Goal: Navigation & Orientation: Find specific page/section

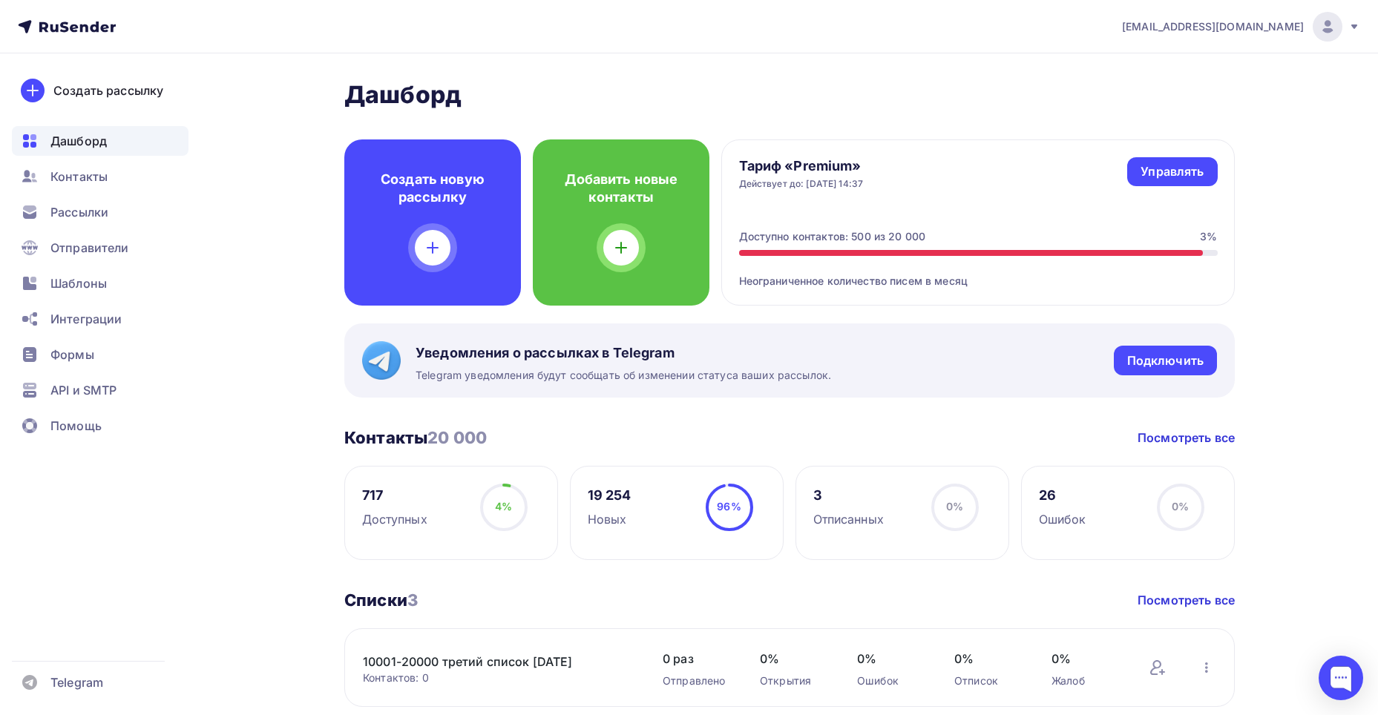
scroll to position [594, 0]
click at [80, 213] on span "Рассылки" at bounding box center [79, 212] width 58 height 18
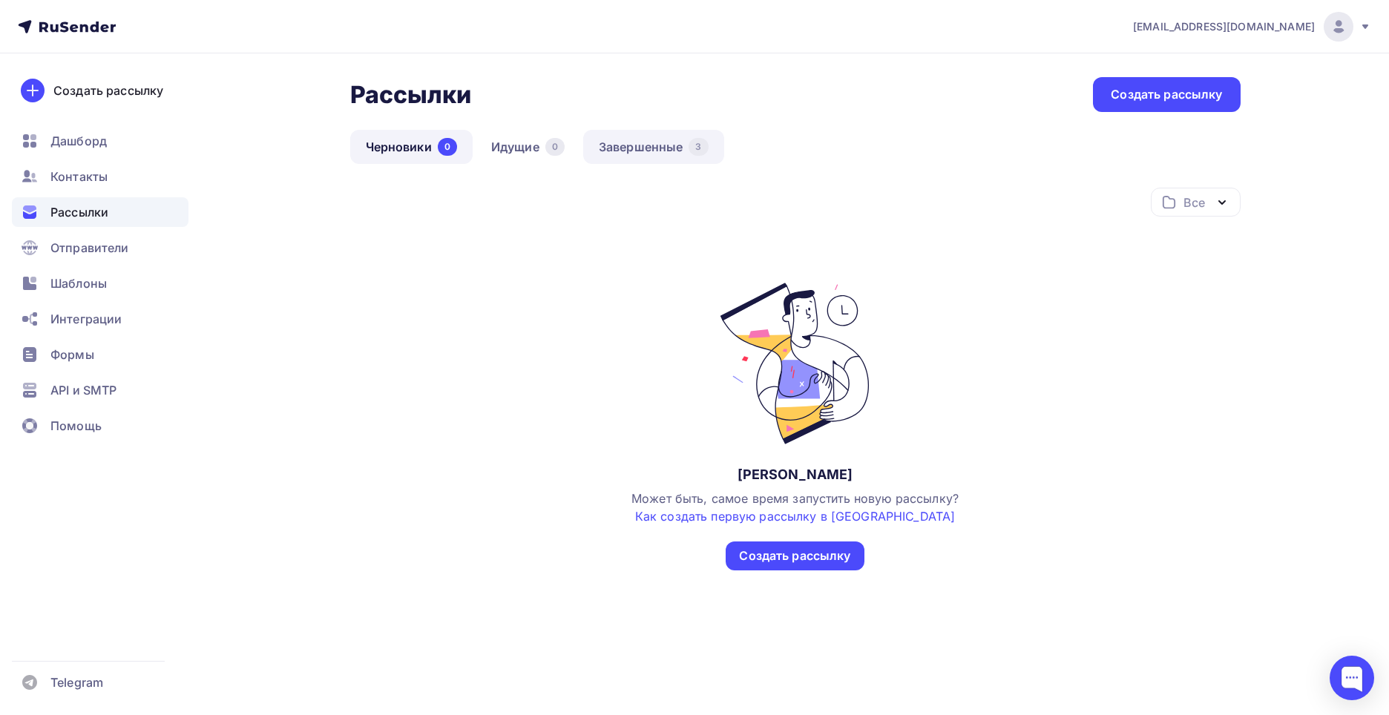
click at [660, 147] on link "Завершенные 3" at bounding box center [653, 147] width 141 height 34
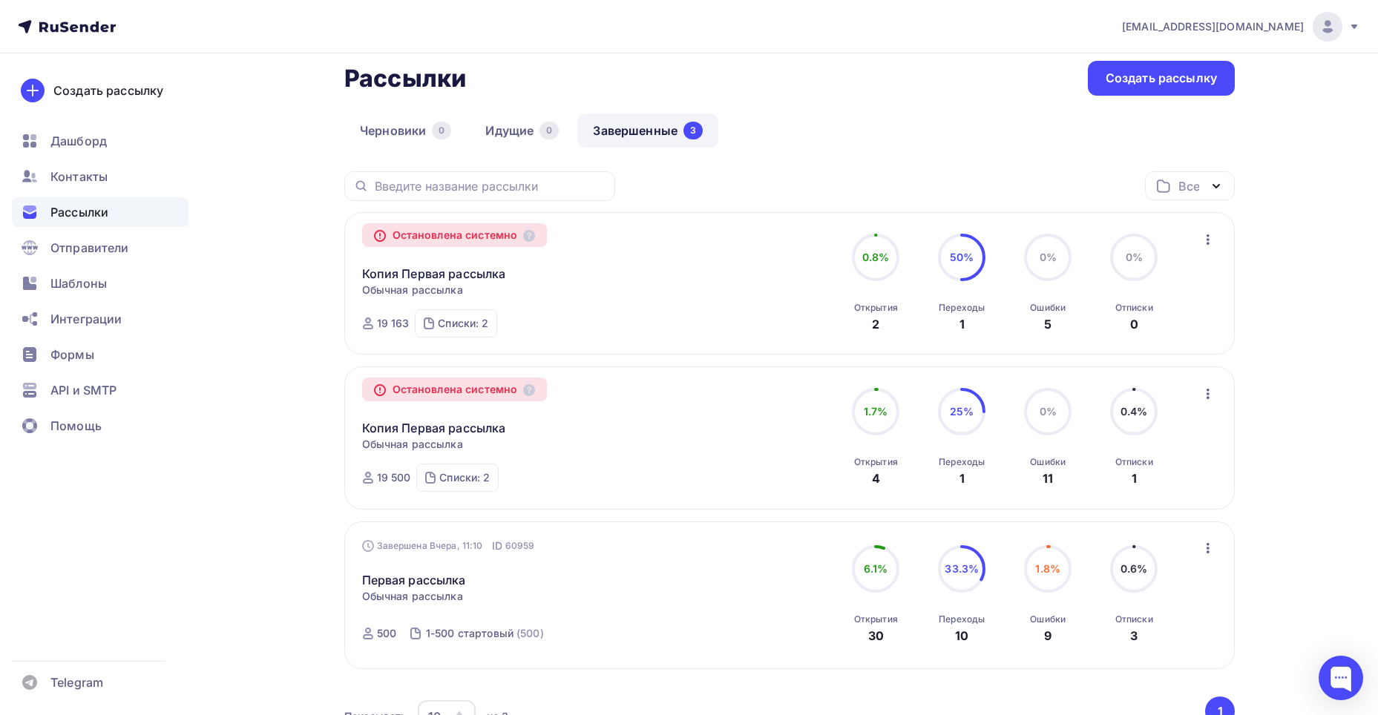
scroll to position [1, 0]
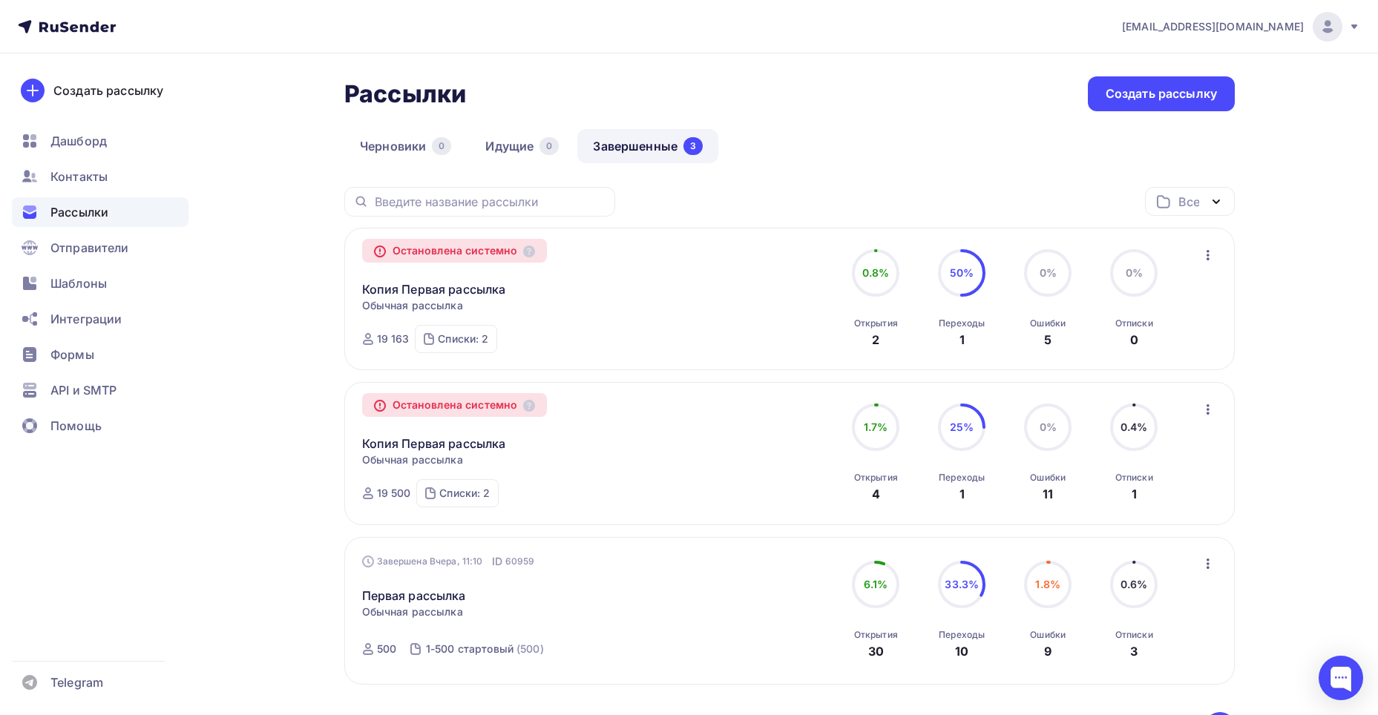
click at [647, 150] on link "Завершенные 3" at bounding box center [647, 146] width 141 height 34
click at [70, 141] on span "Дашборд" at bounding box center [78, 141] width 56 height 18
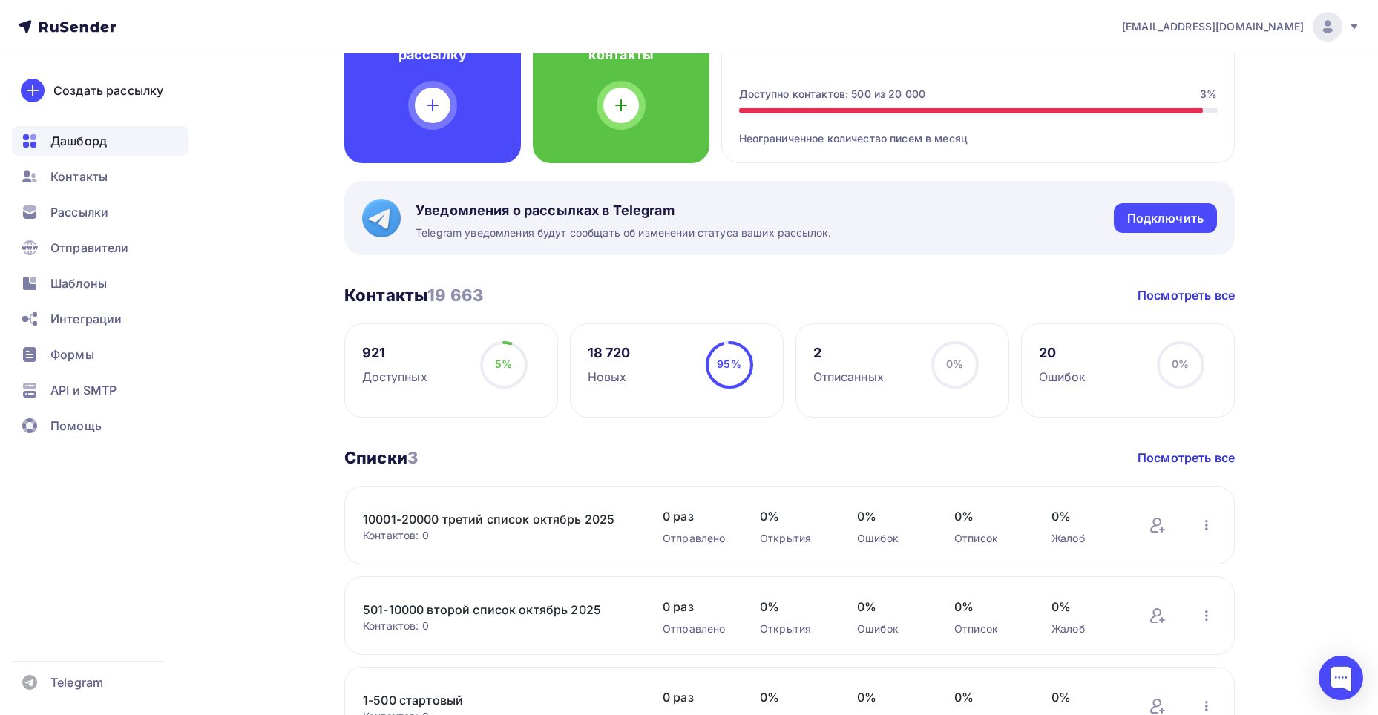
scroll to position [148, 0]
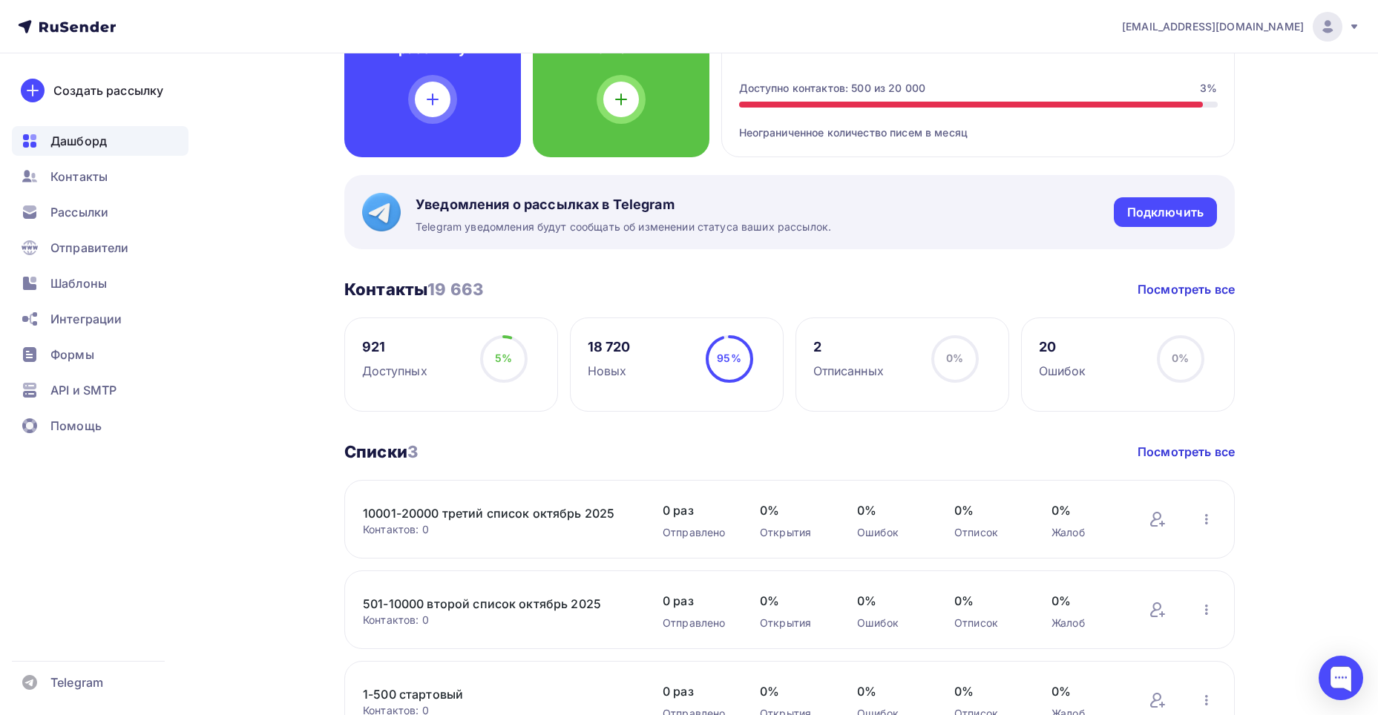
click at [709, 365] on circle at bounding box center [729, 359] width 45 height 45
click at [1173, 296] on link "Посмотреть все" at bounding box center [1186, 289] width 97 height 18
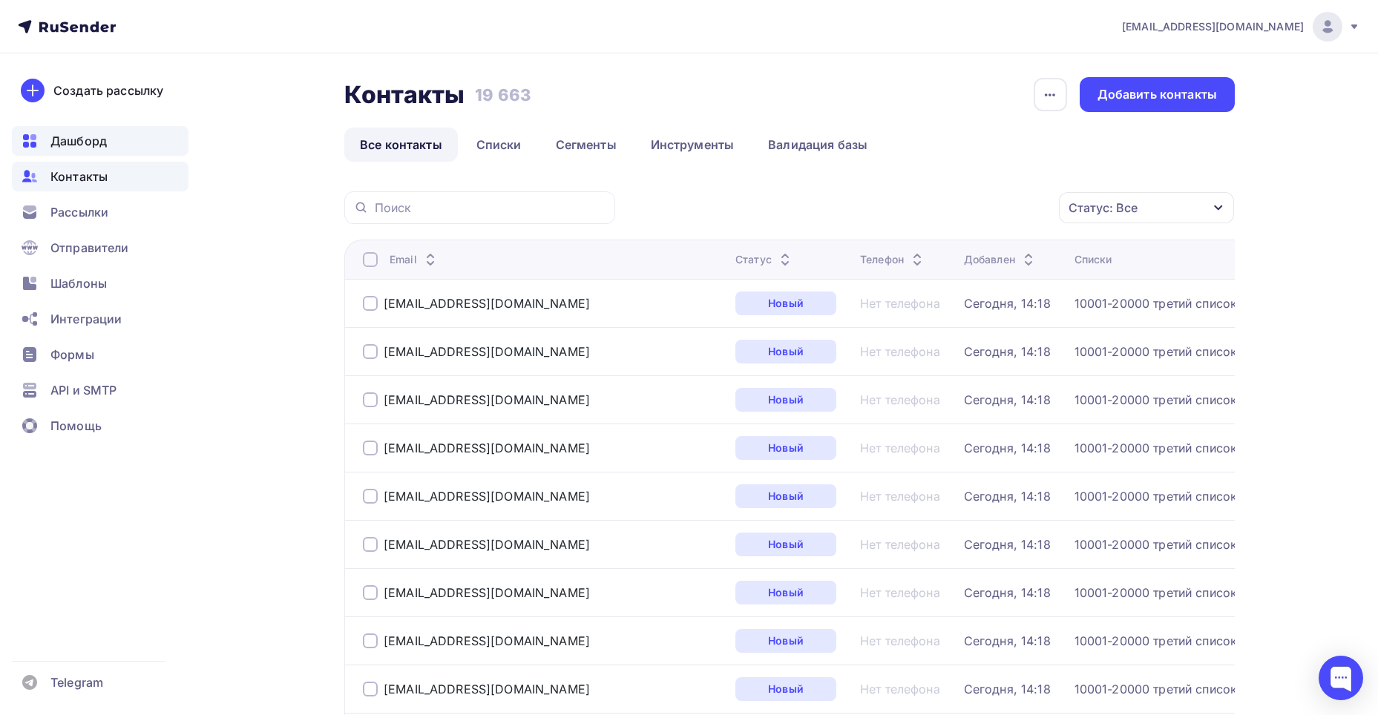
click at [62, 138] on span "Дашборд" at bounding box center [78, 141] width 56 height 18
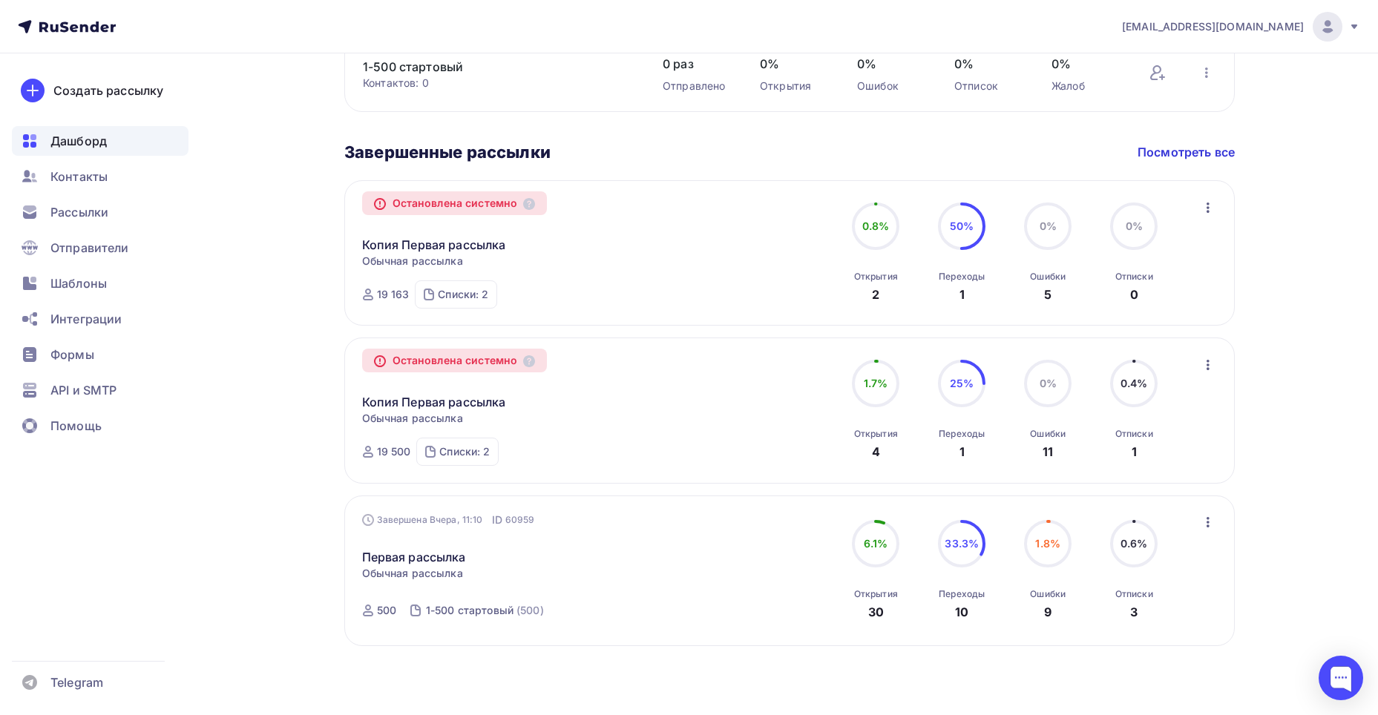
scroll to position [778, 0]
click at [485, 456] on div "Списки: 2" at bounding box center [464, 449] width 50 height 15
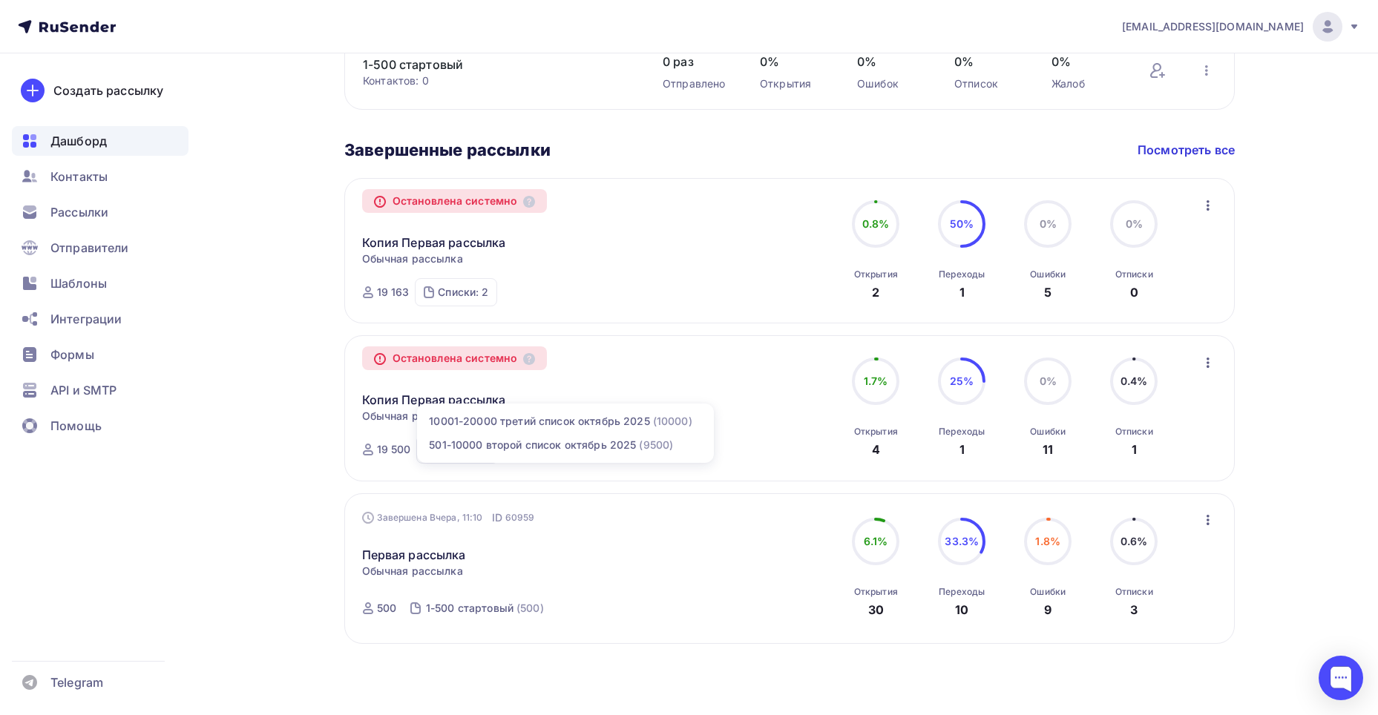
click at [791, 419] on div "Остановлена системно Копия Первая рассылка Копировать в новую Обычная рассылка …" at bounding box center [790, 408] width 856 height 111
